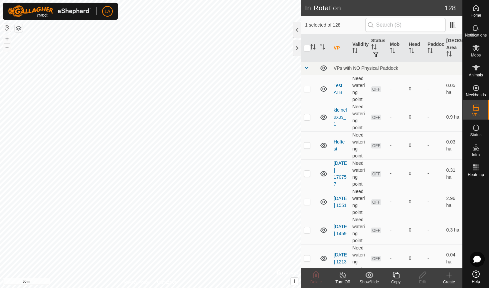
checkbox input "false"
checkbox input "true"
checkbox input "false"
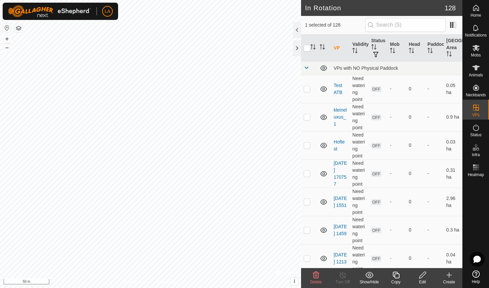
checkbox input "true"
click at [474, 49] on icon at bounding box center [476, 48] width 8 height 8
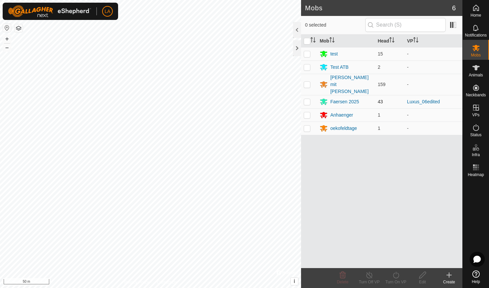
click at [307, 99] on p-checkbox at bounding box center [307, 101] width 7 height 5
checkbox input "true"
click at [396, 275] on icon at bounding box center [396, 275] width 8 height 8
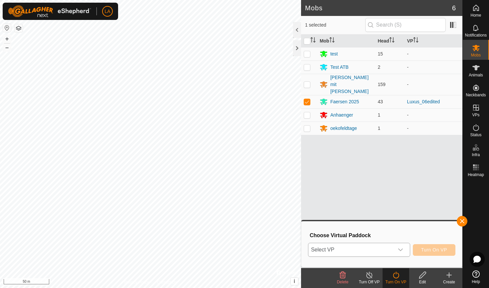
click at [372, 248] on span "Select VP" at bounding box center [350, 249] width 85 height 13
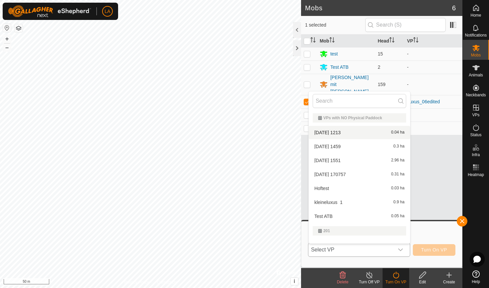
scroll to position [9, 0]
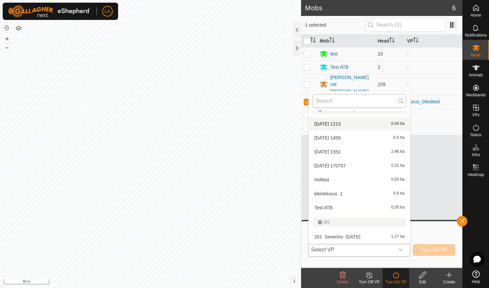
click at [328, 98] on input "text" at bounding box center [359, 101] width 93 height 14
type input "Luxus_05edited3"
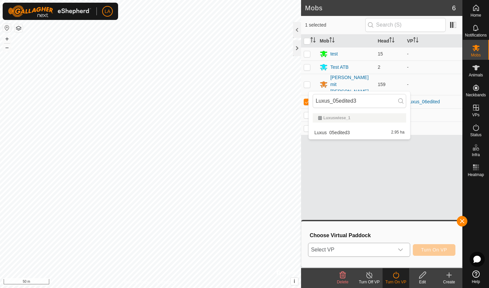
click at [349, 133] on div "Mob Head VP test 15 - Test ATB 2 - Herde mit Bullen 159 - Faersen 2025 43 Luxus…" at bounding box center [381, 152] width 161 height 234
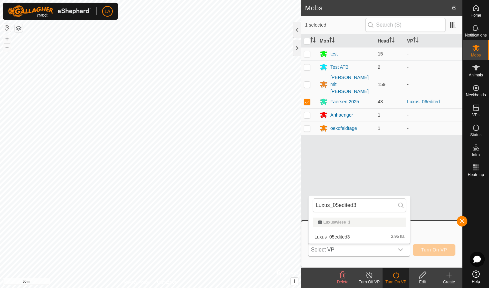
scroll to position [0, 0]
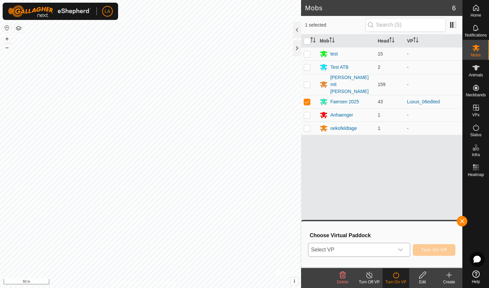
click at [349, 249] on span "Select VP" at bounding box center [350, 249] width 85 height 13
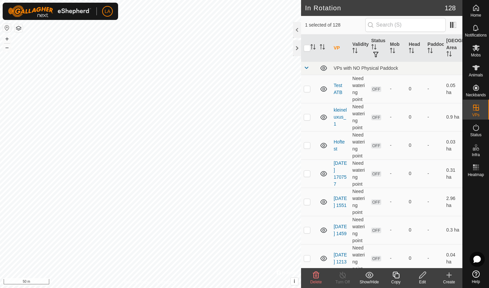
checkbox input "true"
checkbox input "false"
checkbox input "true"
checkbox input "false"
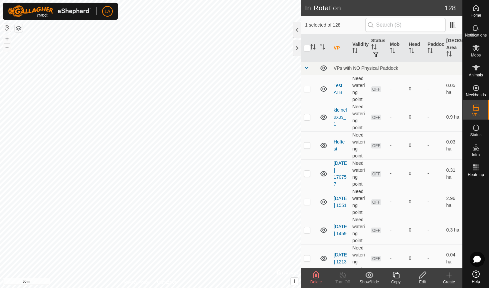
checkbox input "true"
checkbox input "false"
checkbox input "true"
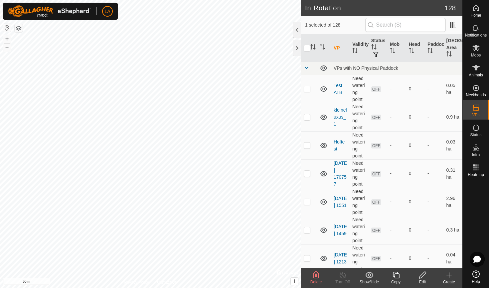
checkbox input "true"
checkbox input "false"
checkbox input "true"
click at [421, 272] on icon at bounding box center [422, 275] width 8 height 8
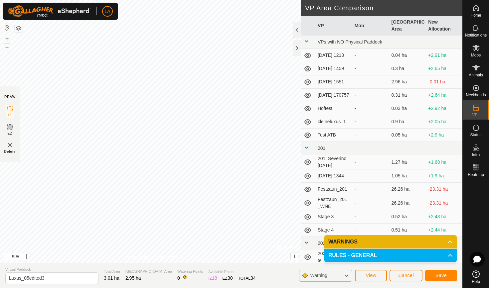
click at [444, 274] on span "Save" at bounding box center [440, 275] width 11 height 5
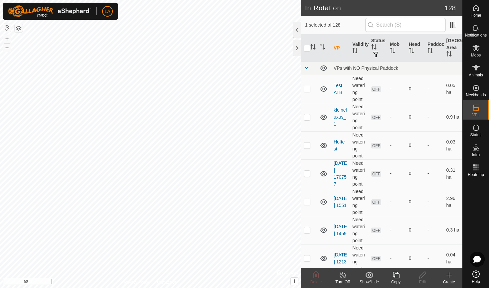
checkbox input "false"
checkbox input "true"
checkbox input "false"
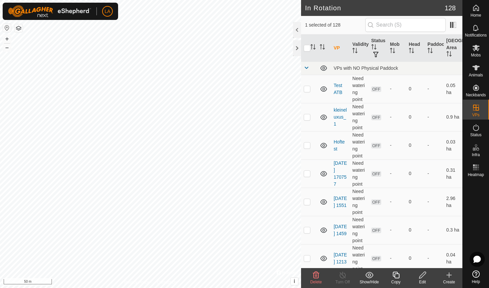
checkbox input "true"
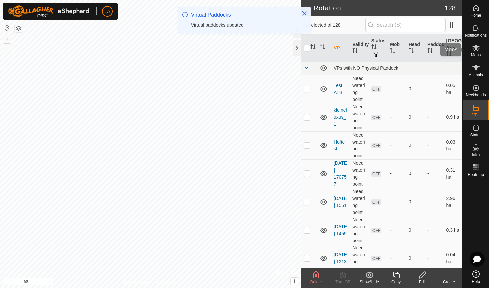
click at [475, 51] on icon at bounding box center [475, 48] width 7 height 6
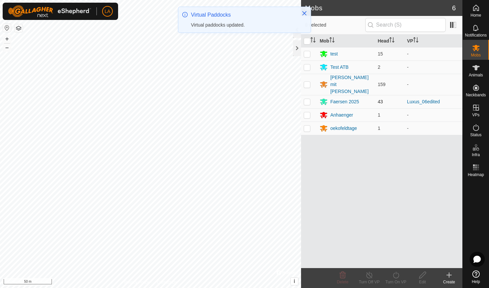
click at [307, 99] on p-checkbox at bounding box center [307, 101] width 7 height 5
checkbox input "true"
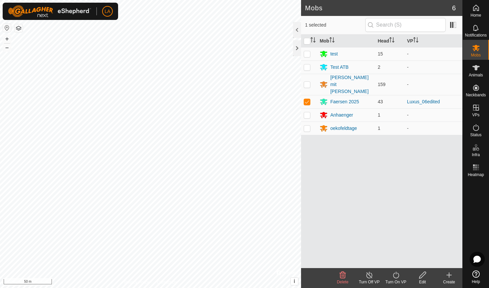
click at [398, 276] on icon at bounding box center [396, 275] width 8 height 8
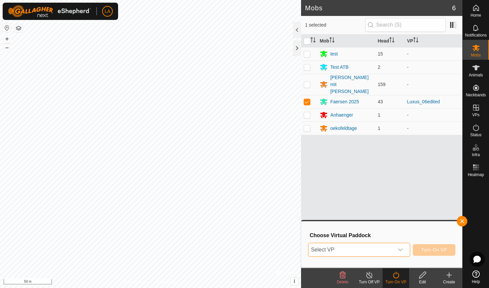
click at [359, 247] on span "Select VP" at bounding box center [350, 249] width 85 height 13
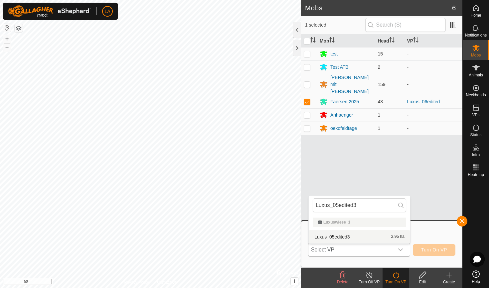
type input "Luxus_05edited3"
click at [366, 235] on li "Luxus_05edited3 2.95 ha" at bounding box center [359, 236] width 101 height 13
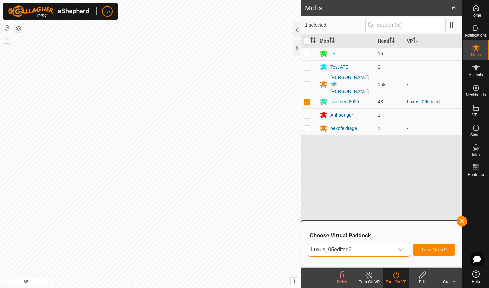
click at [442, 246] on button "Turn On VP" at bounding box center [434, 250] width 43 height 12
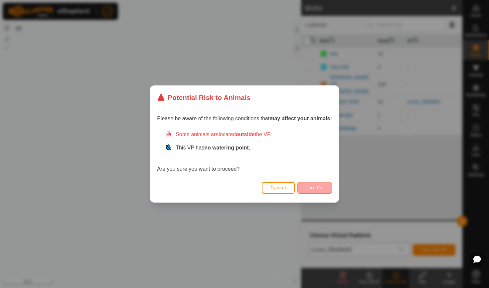
click at [322, 190] on span "Turn On" at bounding box center [315, 187] width 18 height 5
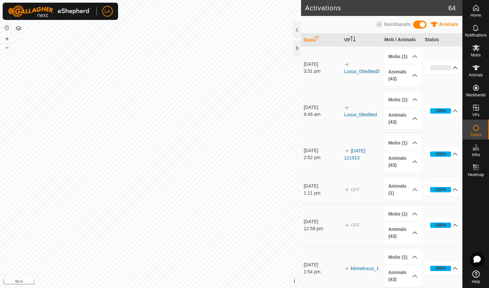
click at [441, 65] on p-accordion-header "0%" at bounding box center [443, 67] width 37 height 13
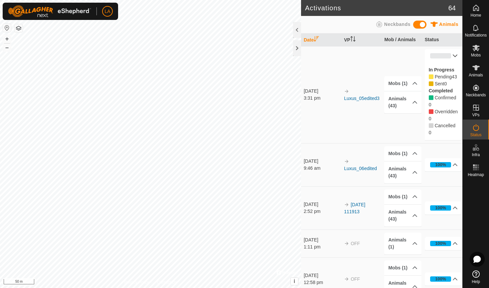
click at [442, 57] on p-accordion-header "0%" at bounding box center [443, 55] width 37 height 13
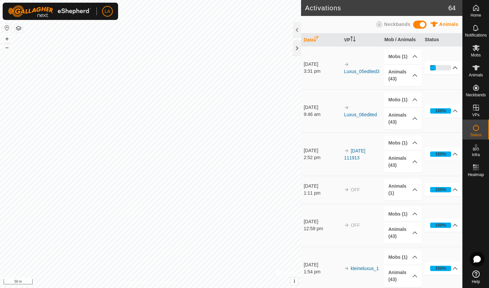
click at [453, 65] on p-accordion-header "27%" at bounding box center [443, 67] width 37 height 13
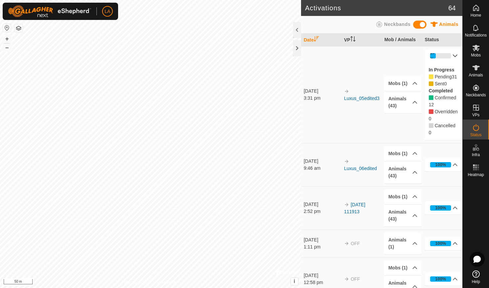
click at [453, 57] on p-accordion-header "27%" at bounding box center [443, 55] width 37 height 13
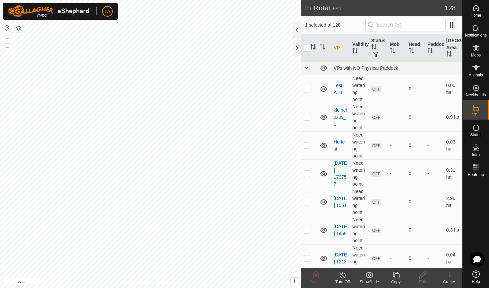
checkbox input "false"
checkbox input "true"
click at [476, 49] on icon at bounding box center [475, 48] width 7 height 6
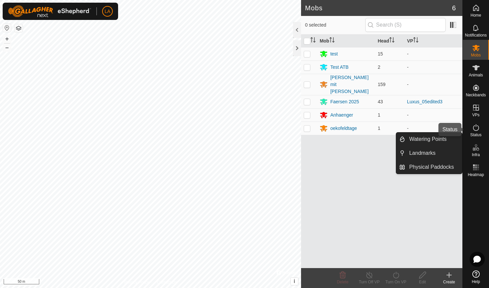
click at [476, 129] on icon at bounding box center [476, 128] width 8 height 8
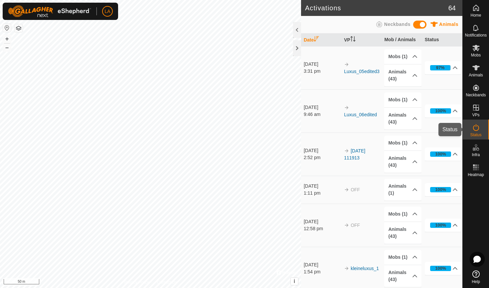
click at [477, 130] on icon at bounding box center [476, 128] width 8 height 8
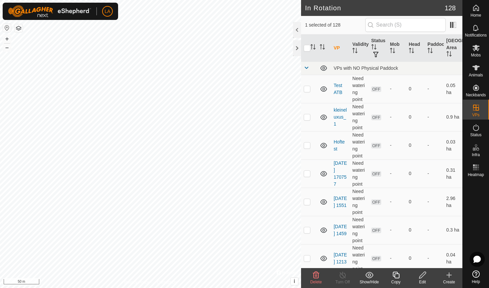
checkbox input "true"
checkbox input "false"
checkbox input "true"
checkbox input "false"
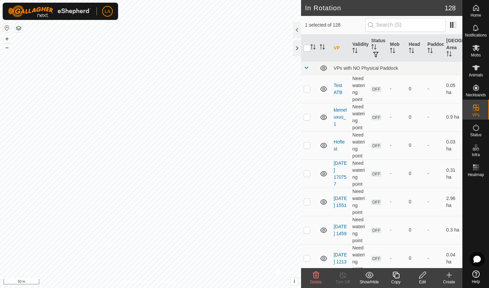
checkbox input "false"
checkbox input "true"
checkbox input "false"
